Goal: Information Seeking & Learning: Learn about a topic

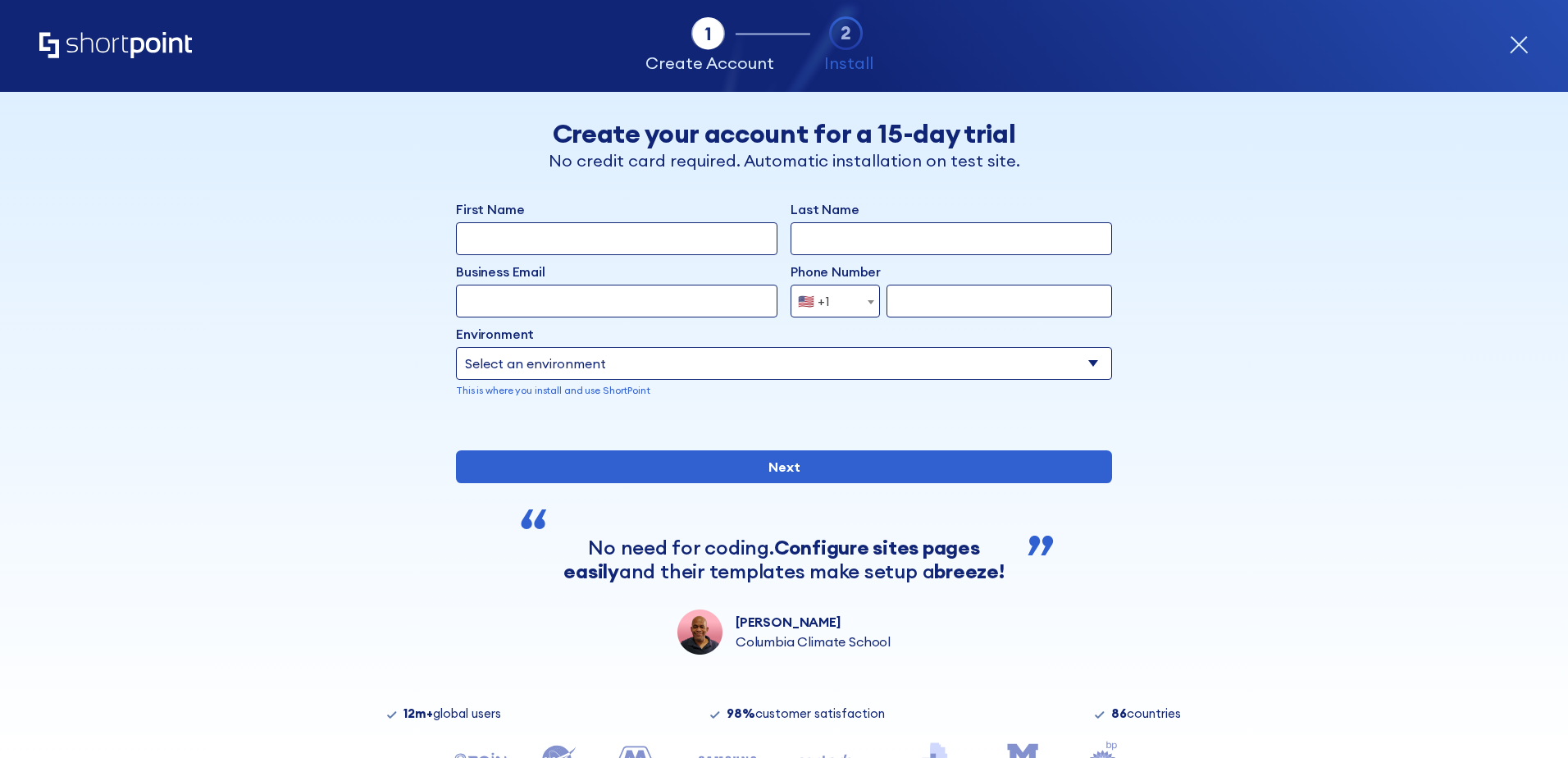
click at [133, 37] on icon "Home" at bounding box center [115, 44] width 153 height 26
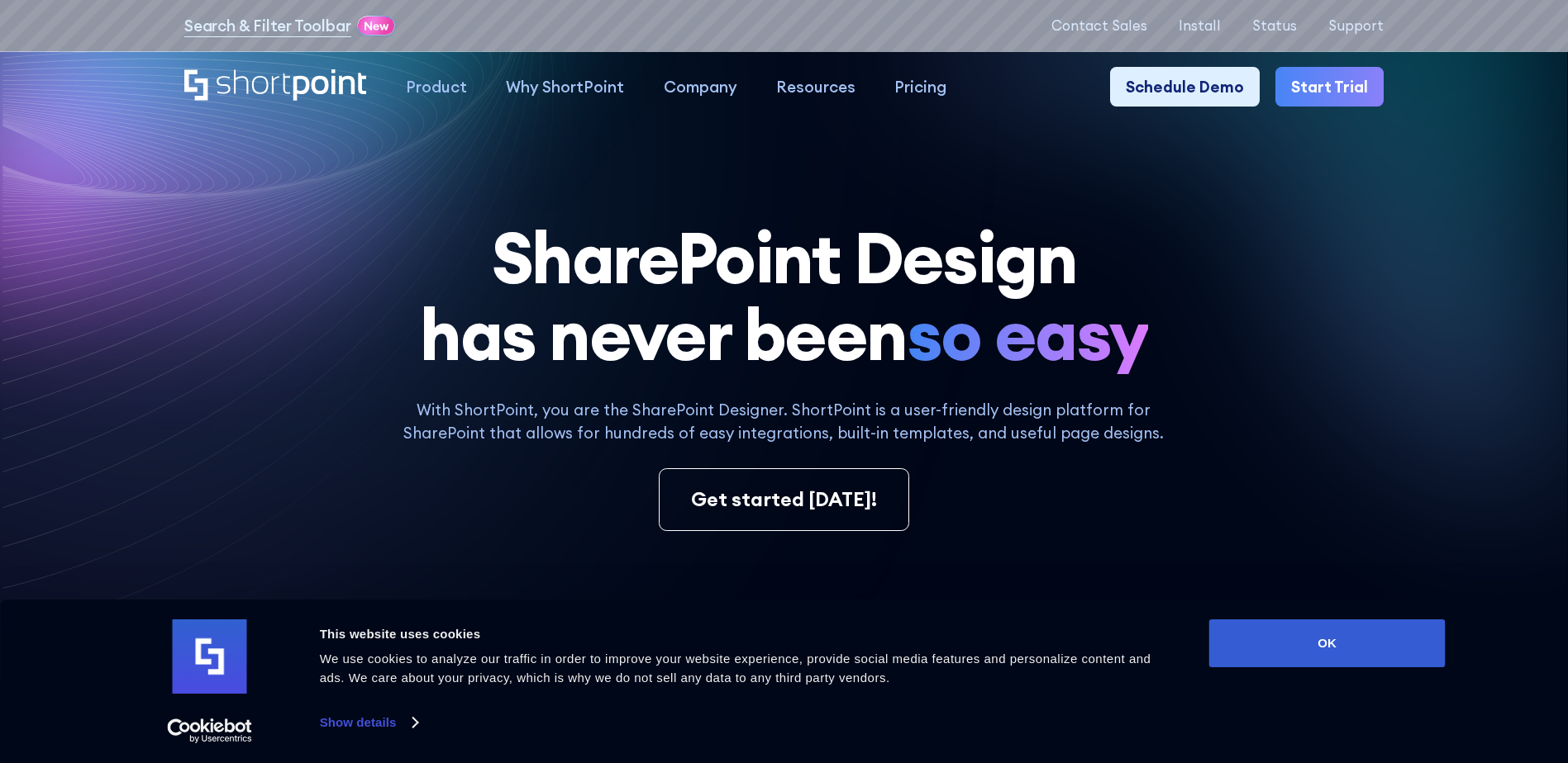
click at [1240, 614] on div "Consent Details [#IABV2SETTINGS#] About This website uses cookies We use cookie…" at bounding box center [784, 681] width 1568 height 163
drag, startPoint x: 1258, startPoint y: 637, endPoint x: 1179, endPoint y: 621, distance: 80.6
click at [1257, 637] on button "OK" at bounding box center [1327, 644] width 236 height 48
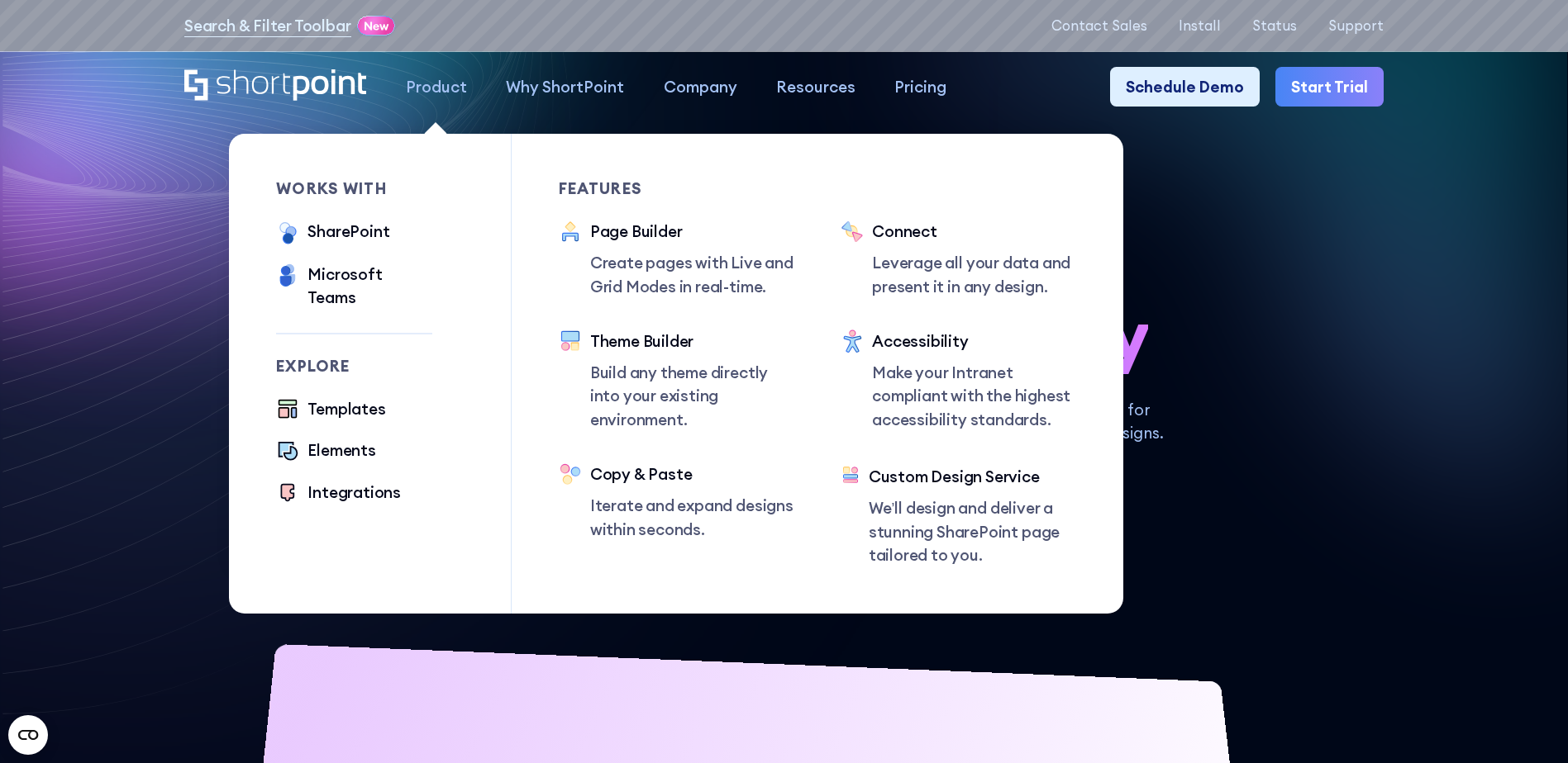
click at [349, 219] on div "works with SharePoint Microsoft Teams SAP" at bounding box center [353, 245] width 156 height 129
click at [349, 224] on div "SharePoint" at bounding box center [348, 231] width 82 height 23
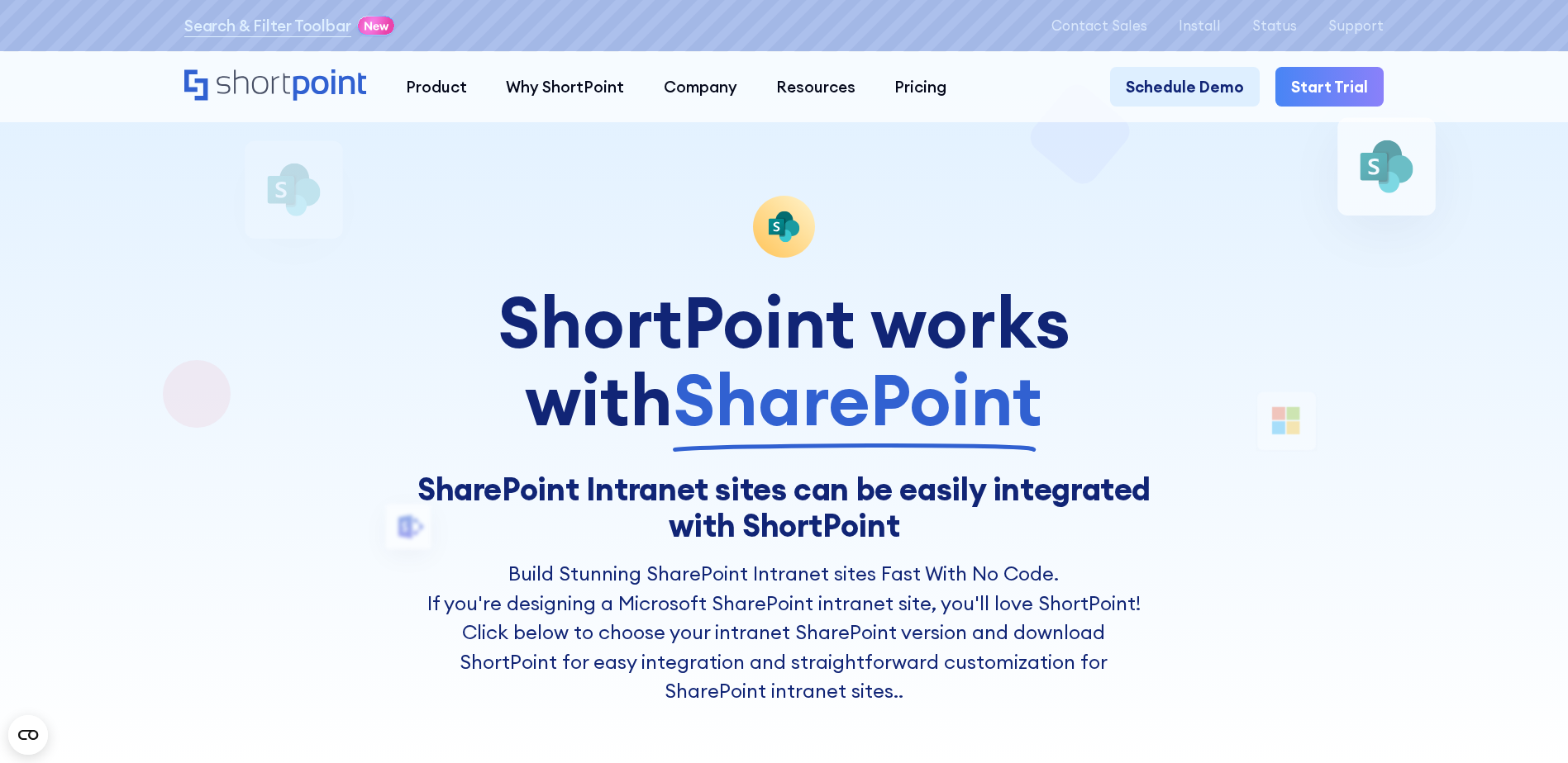
click at [672, 413] on span "SharePoint" at bounding box center [857, 400] width 370 height 77
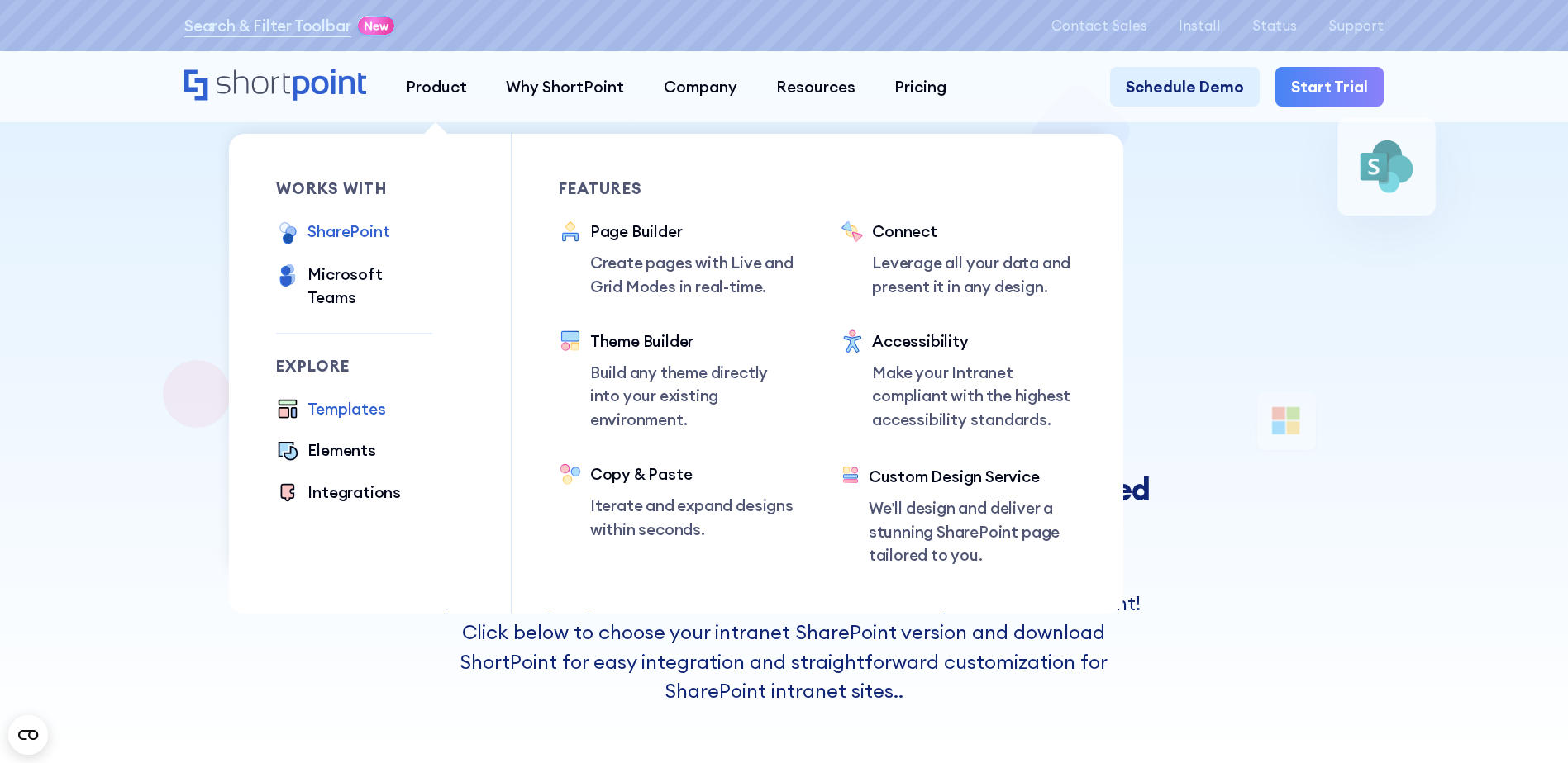
click at [337, 397] on div "Templates" at bounding box center [346, 409] width 77 height 23
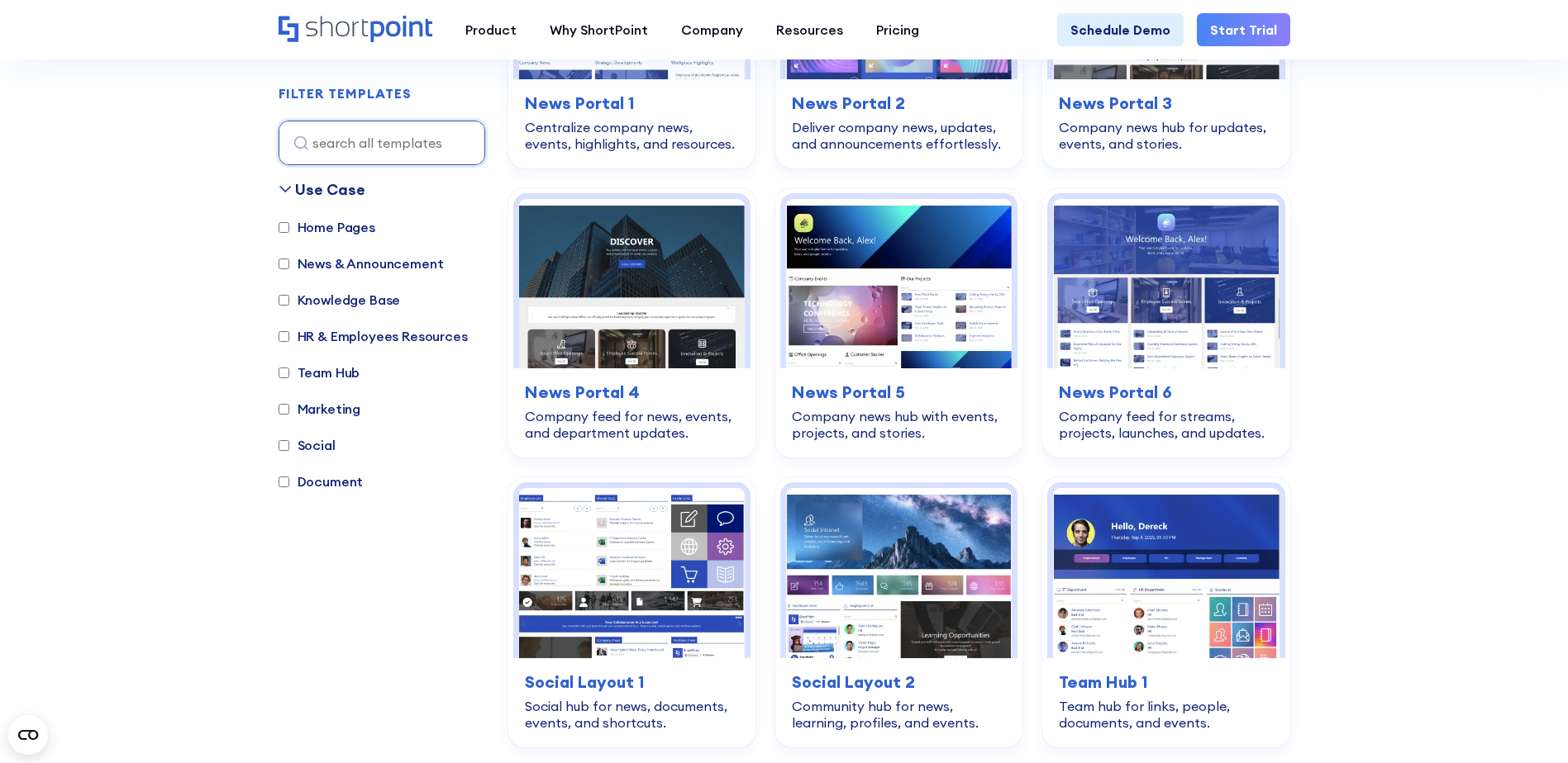
scroll to position [3388, 0]
